Goal: Go to known website: Access a specific website the user already knows

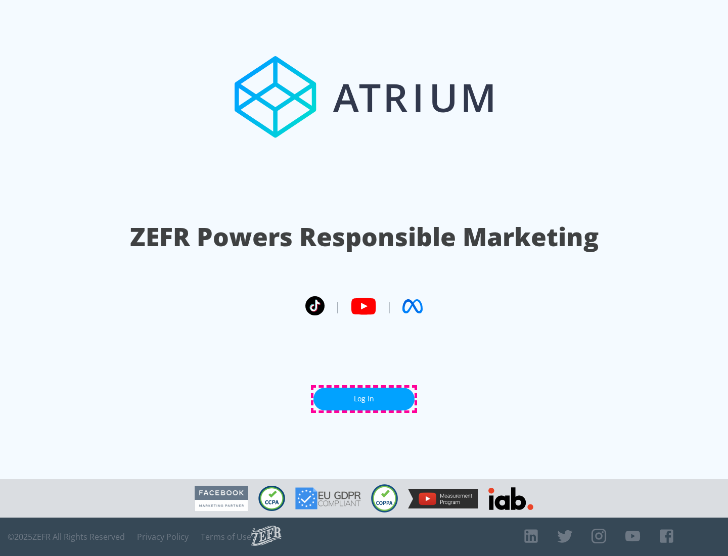
click at [364, 399] on link "Log In" at bounding box center [363, 399] width 101 height 23
